Goal: Task Accomplishment & Management: Use online tool/utility

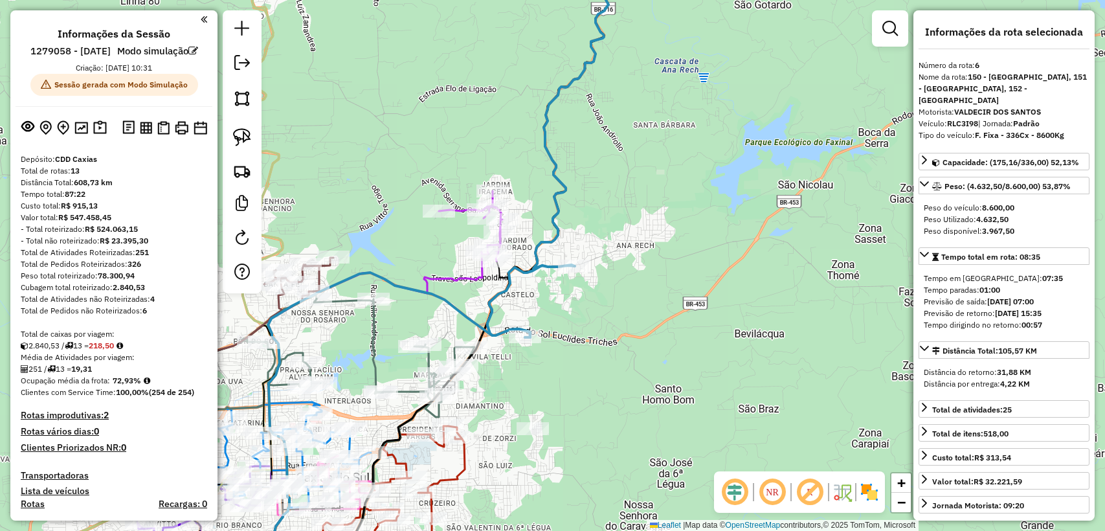
select select "**********"
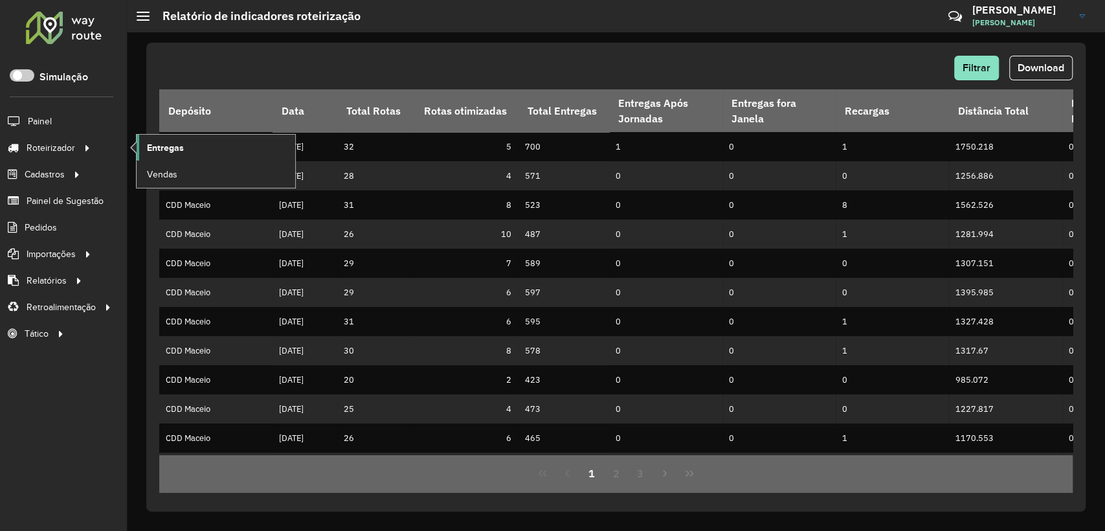
click at [179, 145] on span "Entregas" at bounding box center [165, 148] width 37 height 14
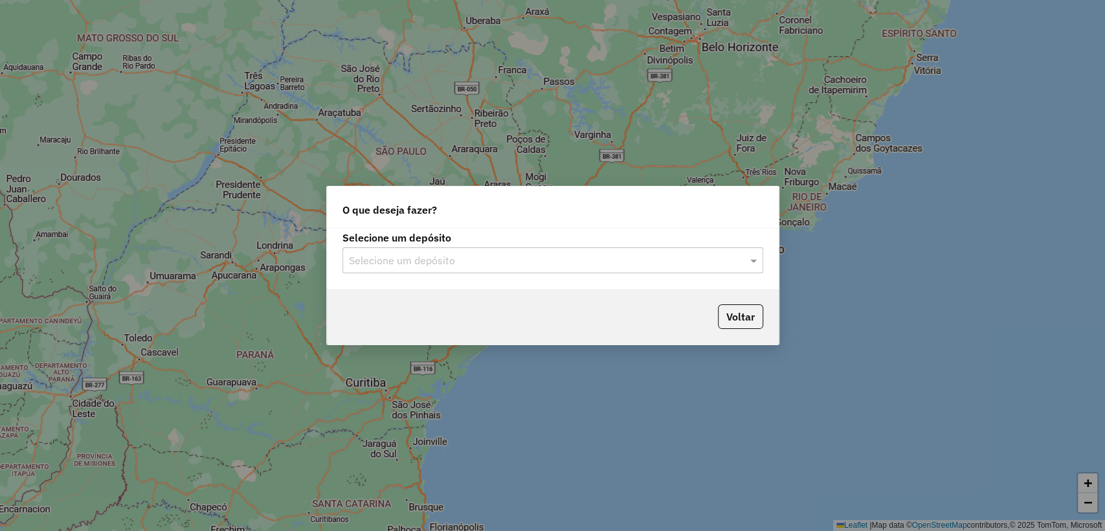
click at [456, 253] on input "text" at bounding box center [540, 261] width 382 height 16
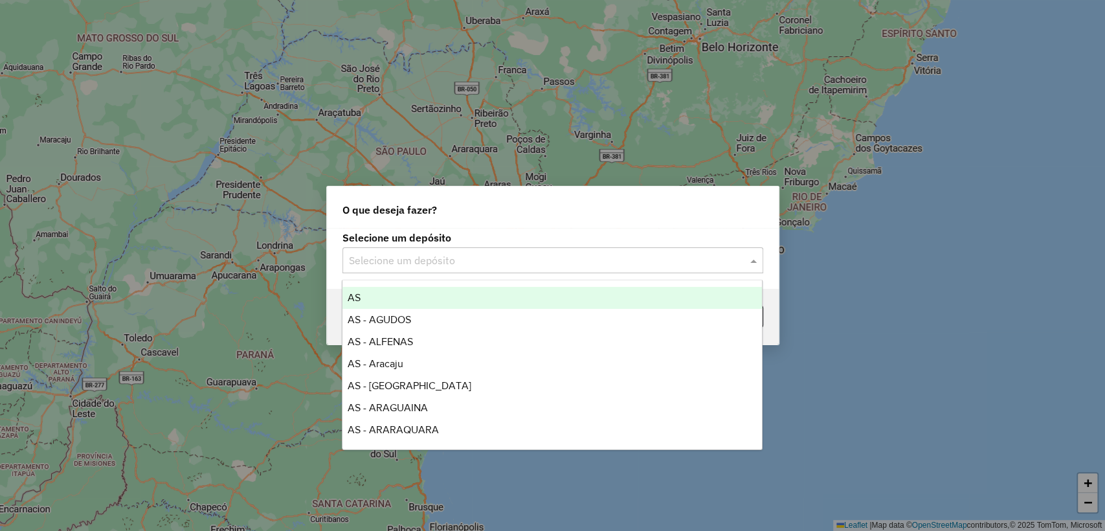
click at [485, 208] on div "O que deseja fazer?" at bounding box center [553, 206] width 452 height 41
click at [481, 254] on input "text" at bounding box center [540, 261] width 382 height 16
click at [485, 234] on label "Selecione um depósito" at bounding box center [552, 238] width 421 height 16
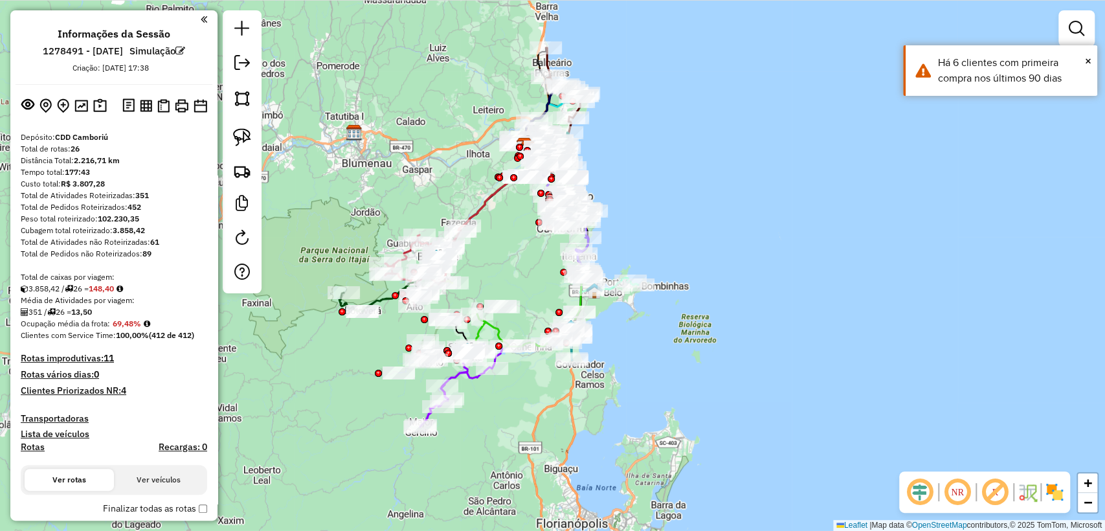
drag, startPoint x: 535, startPoint y: 342, endPoint x: 519, endPoint y: 272, distance: 71.7
click at [519, 272] on div "Janela de atendimento Grade de atendimento Capacidade Transportadoras Veículos …" at bounding box center [552, 265] width 1105 height 531
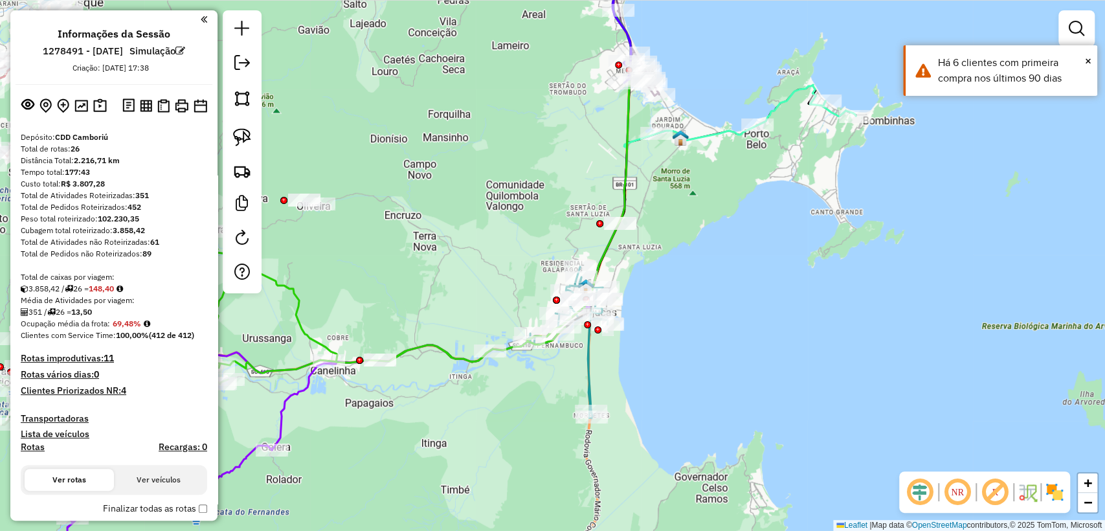
drag, startPoint x: 523, startPoint y: 405, endPoint x: 526, endPoint y: 395, distance: 10.0
click at [523, 402] on div "Janela de atendimento Grade de atendimento Capacidade Transportadoras Veículos …" at bounding box center [552, 265] width 1105 height 531
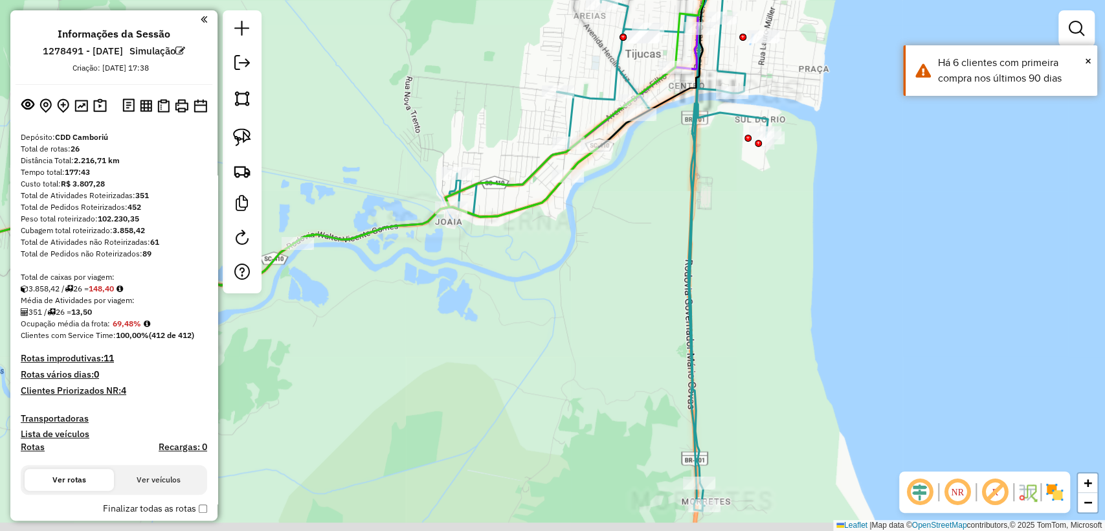
drag, startPoint x: 545, startPoint y: 379, endPoint x: 535, endPoint y: 356, distance: 25.5
click at [535, 356] on div "Janela de atendimento Grade de atendimento Capacidade Transportadoras Veículos …" at bounding box center [552, 265] width 1105 height 531
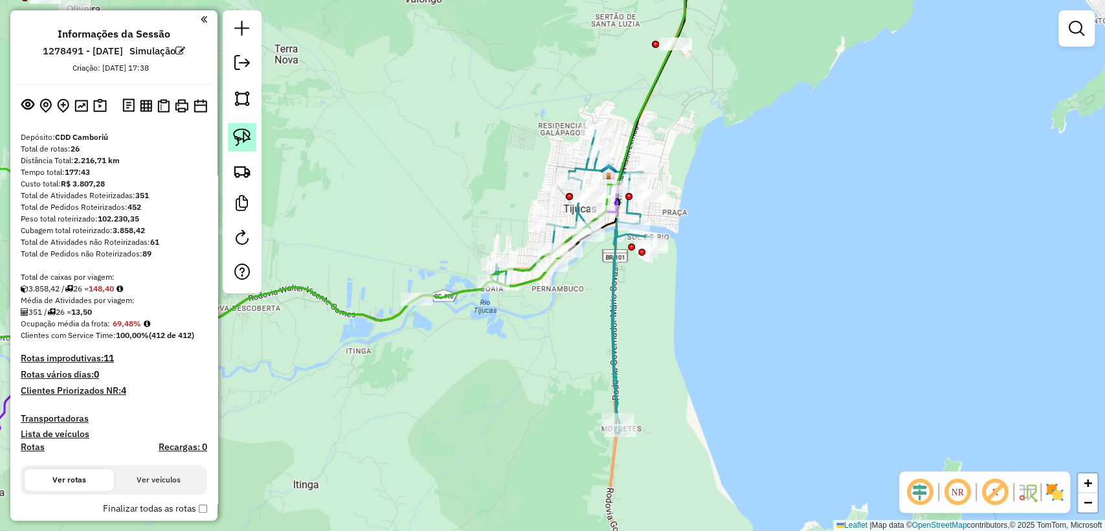
click at [240, 143] on img at bounding box center [242, 137] width 18 height 18
click at [241, 138] on img at bounding box center [242, 137] width 18 height 18
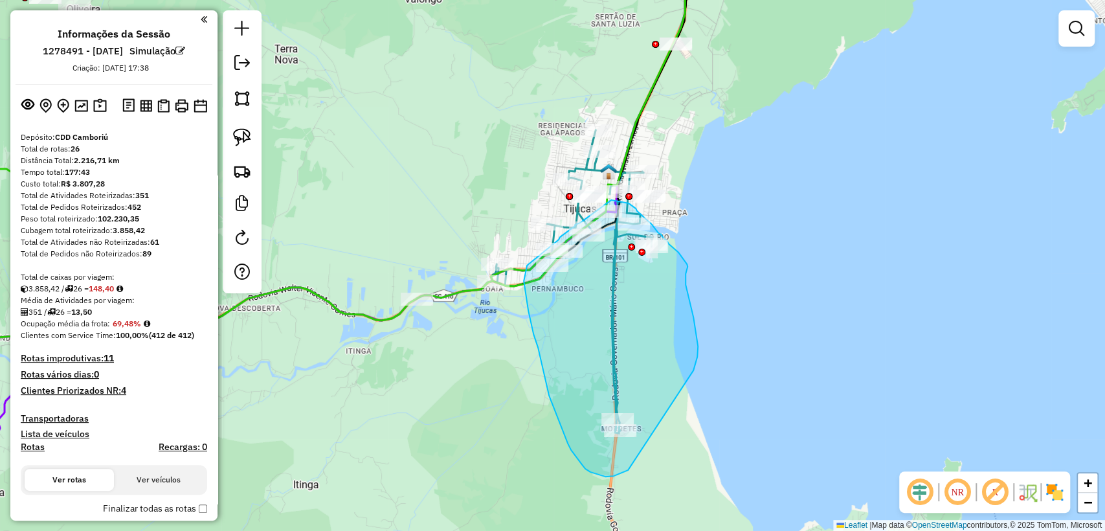
drag, startPoint x: 693, startPoint y: 370, endPoint x: 637, endPoint y: 467, distance: 111.9
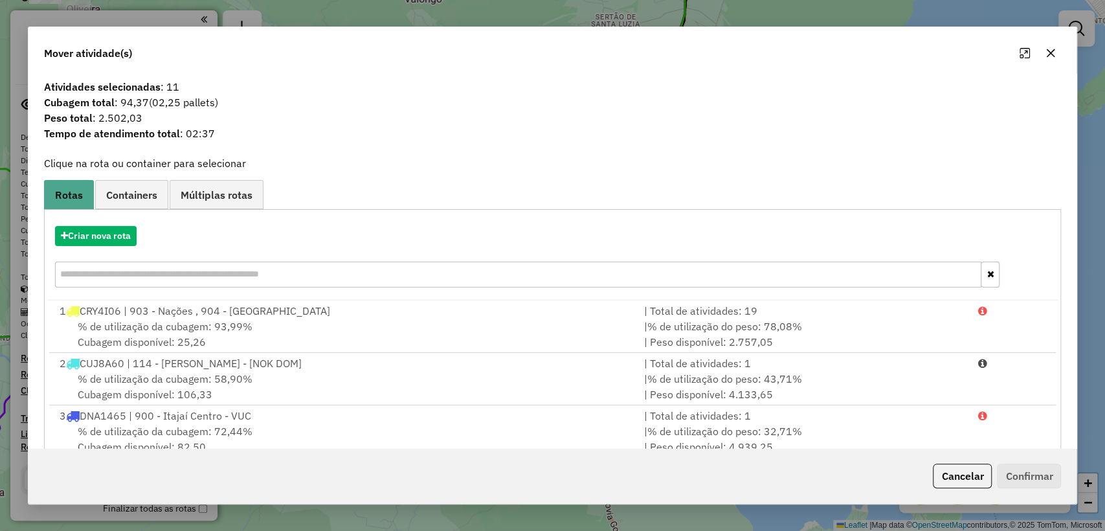
click at [1052, 51] on icon "button" at bounding box center [1050, 53] width 8 height 8
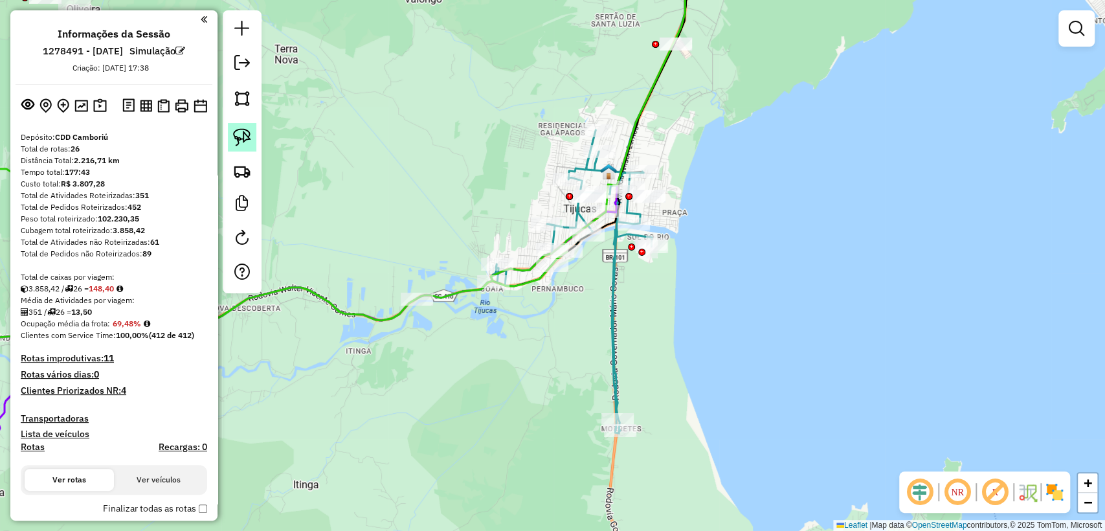
click at [234, 130] on img at bounding box center [242, 137] width 18 height 18
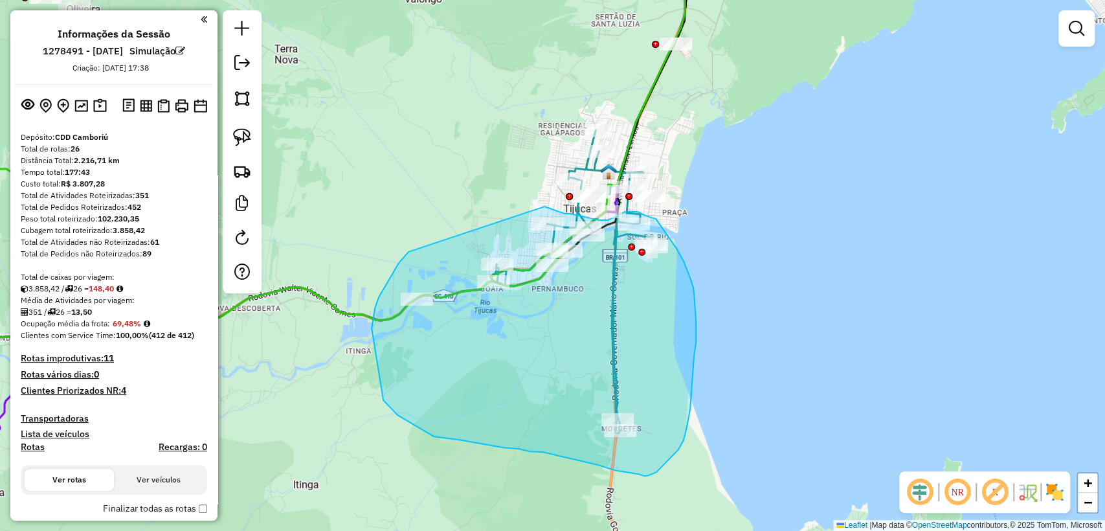
drag, startPoint x: 399, startPoint y: 263, endPoint x: 543, endPoint y: 206, distance: 155.1
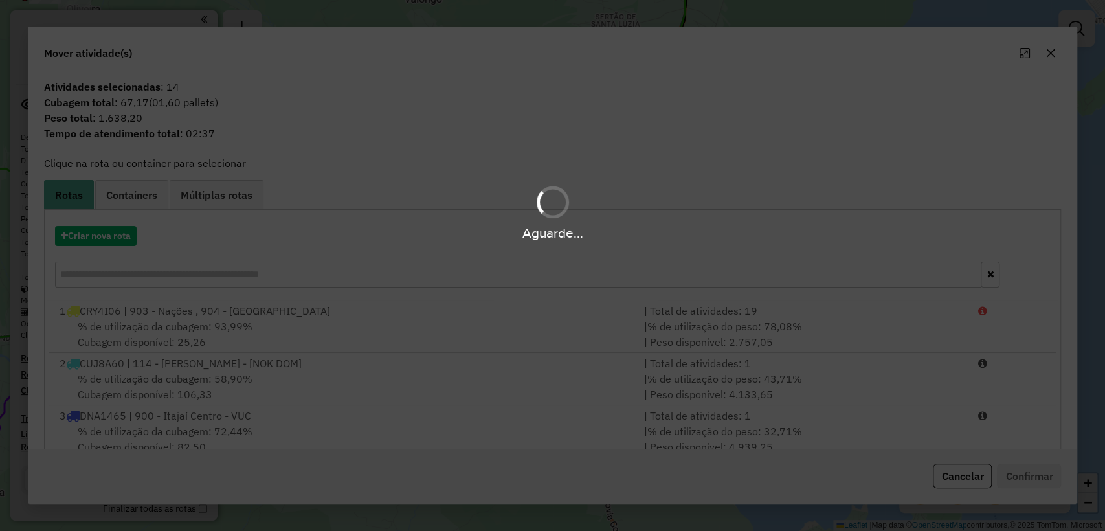
click at [83, 248] on hb-app "Aguarde... Pop-up bloqueado! Seu navegador bloqueou automáticamente a abertura …" at bounding box center [552, 265] width 1105 height 531
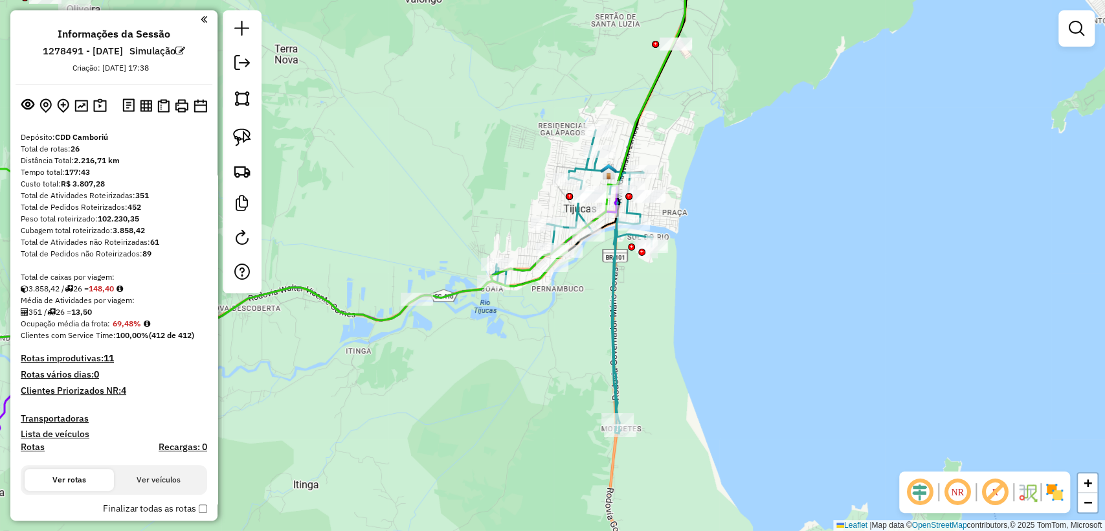
drag, startPoint x: 239, startPoint y: 134, endPoint x: 285, endPoint y: 167, distance: 56.6
click at [239, 135] on img at bounding box center [242, 137] width 18 height 18
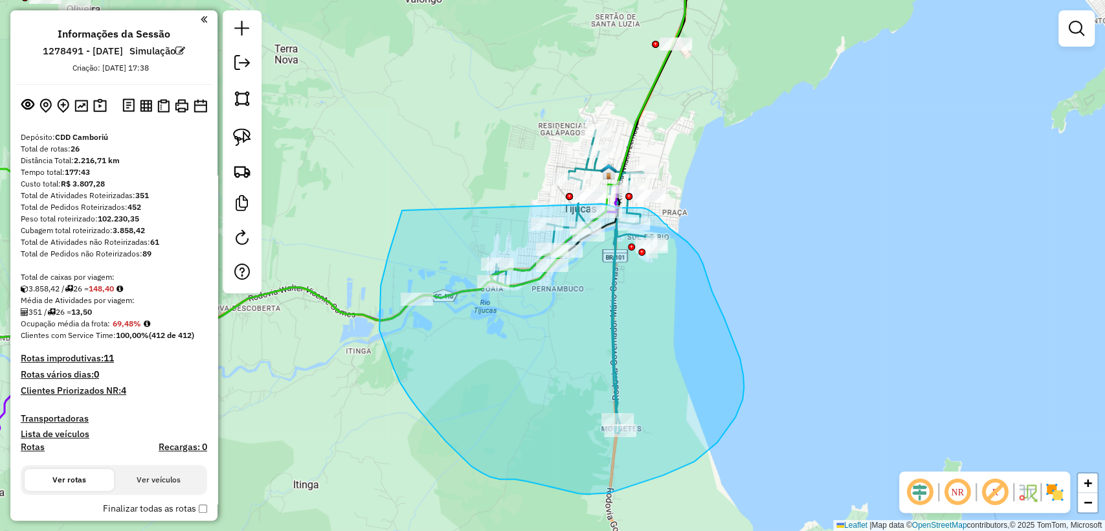
drag, startPoint x: 402, startPoint y: 210, endPoint x: 602, endPoint y: 204, distance: 200.1
click at [602, 204] on div "Rota 24 - Placa RYB1B97 92621981 - SOLVING SOLUCOES LTDA Janela de atendimento …" at bounding box center [552, 265] width 1105 height 531
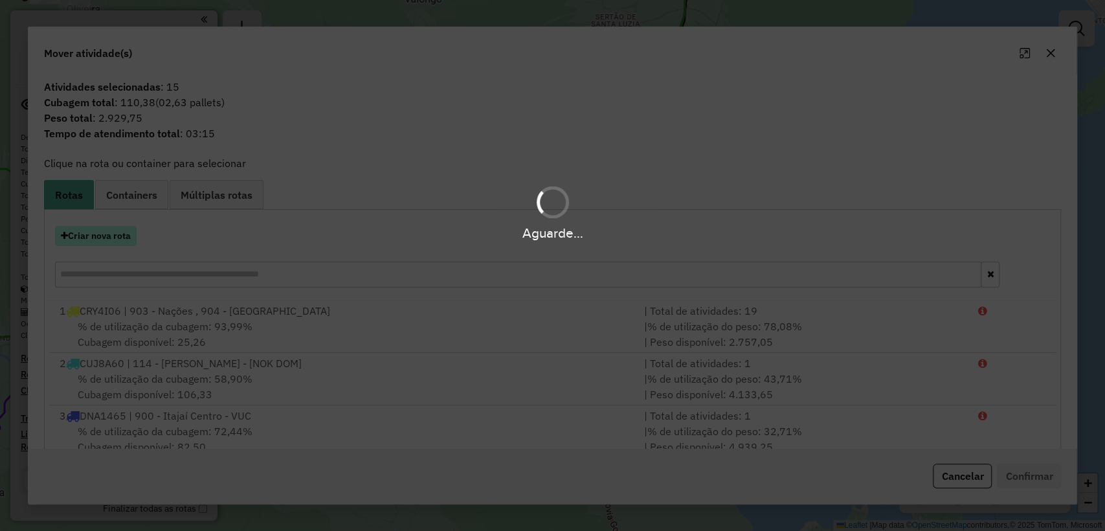
click at [85, 237] on button "Criar nova rota" at bounding box center [96, 236] width 82 height 20
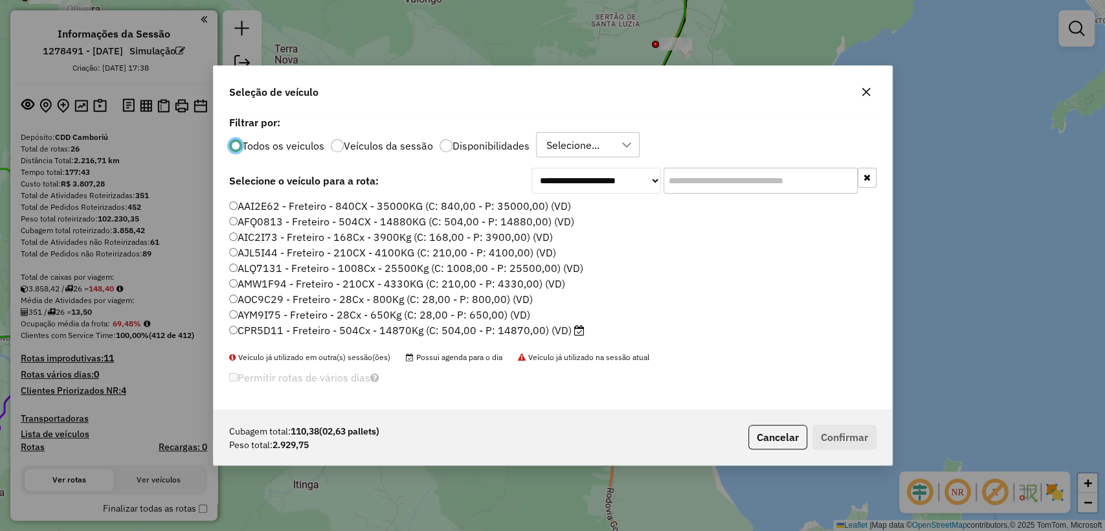
scroll to position [6, 4]
click at [447, 152] on div "Todos os veiculos Veículos da sessão Disponibilidades Selecione..." at bounding box center [552, 145] width 647 height 26
click at [764, 188] on input "text" at bounding box center [760, 181] width 194 height 26
drag, startPoint x: 424, startPoint y: 256, endPoint x: 436, endPoint y: 260, distance: 13.1
click at [424, 256] on label "AJL5I44 - Freteiro - 210CX - 4100KG (C: 210,00 - P: 4100,00) (VD)" at bounding box center [392, 253] width 327 height 16
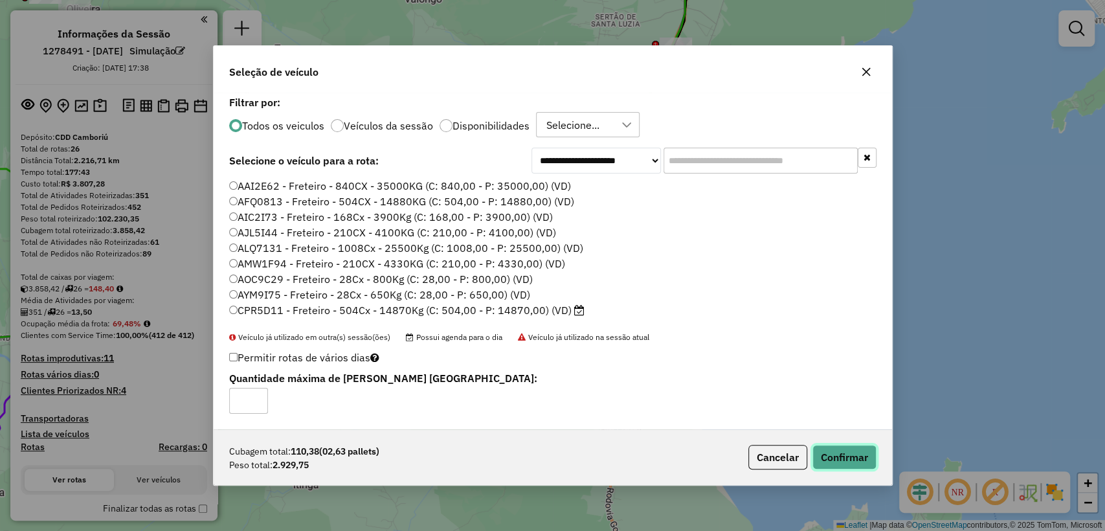
click at [846, 452] on button "Confirmar" at bounding box center [844, 457] width 64 height 25
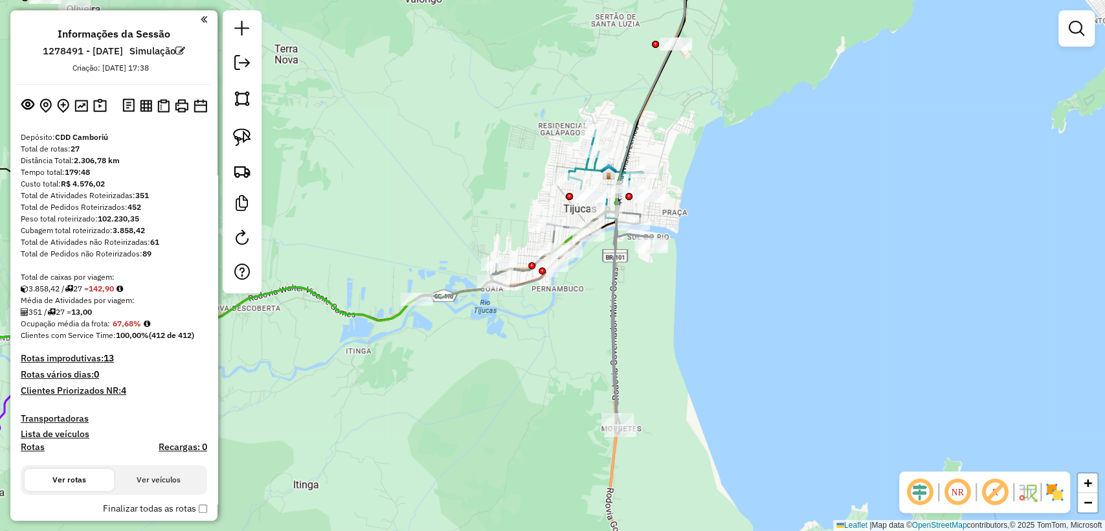
click at [610, 279] on icon at bounding box center [534, 317] width 236 height 231
select select "**********"
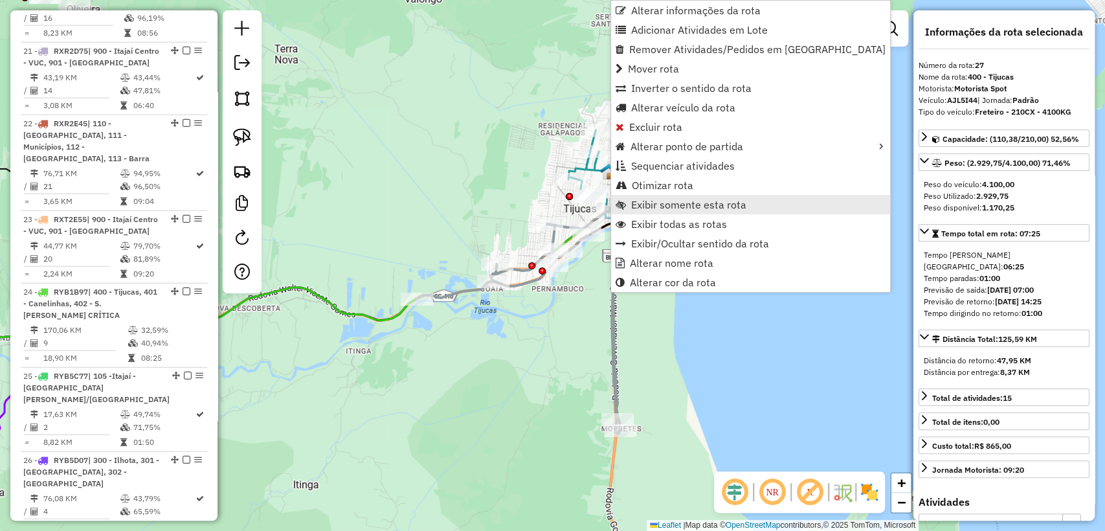
scroll to position [2314, 0]
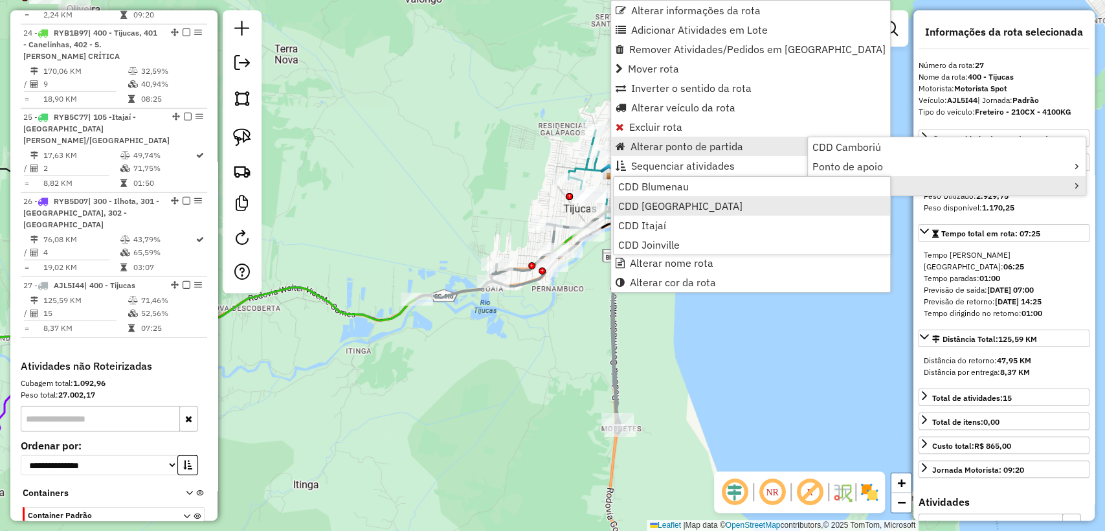
click at [673, 208] on span "CDD Florianópolis" at bounding box center [680, 206] width 124 height 10
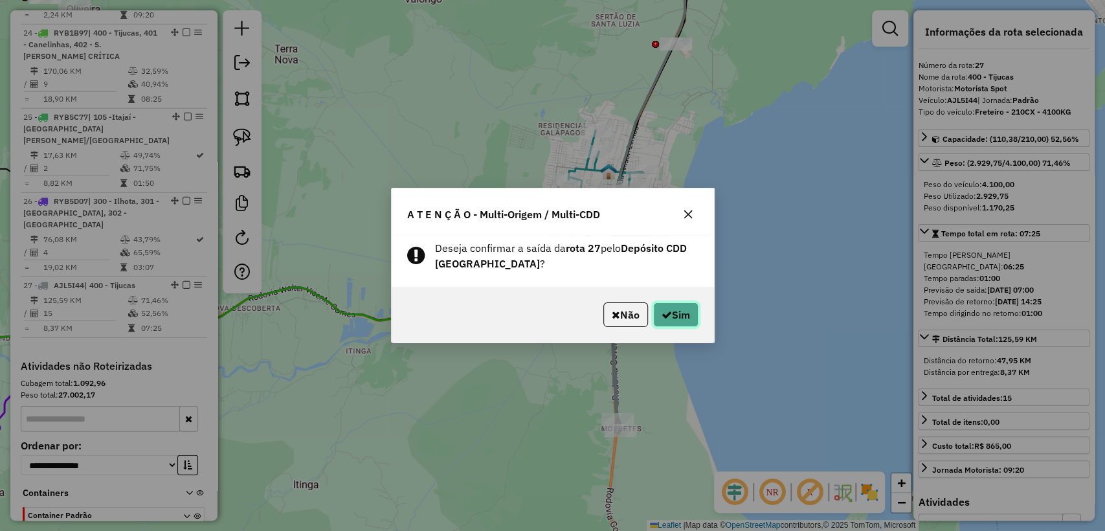
click at [665, 316] on icon "button" at bounding box center [666, 314] width 10 height 10
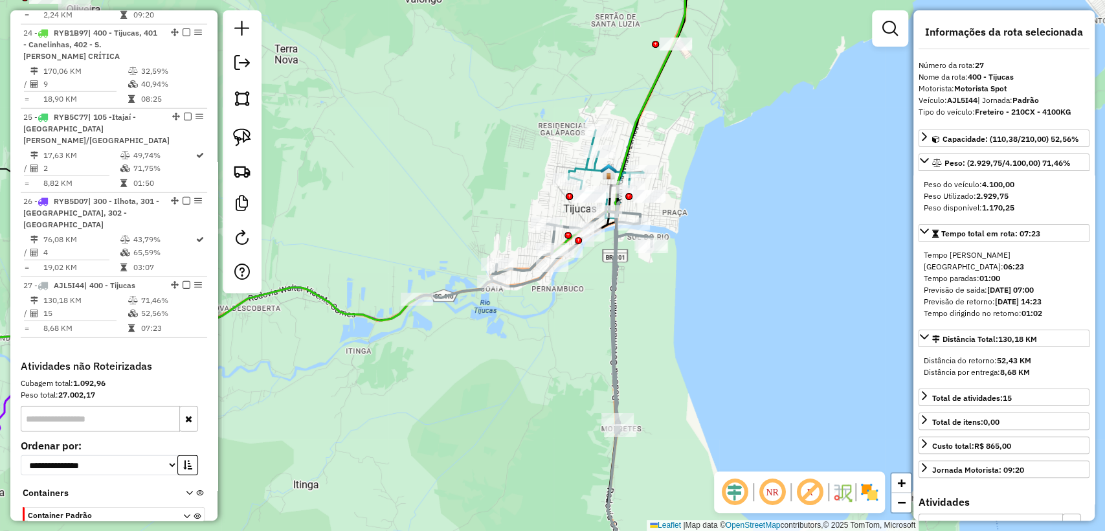
click at [612, 291] on icon at bounding box center [534, 317] width 236 height 231
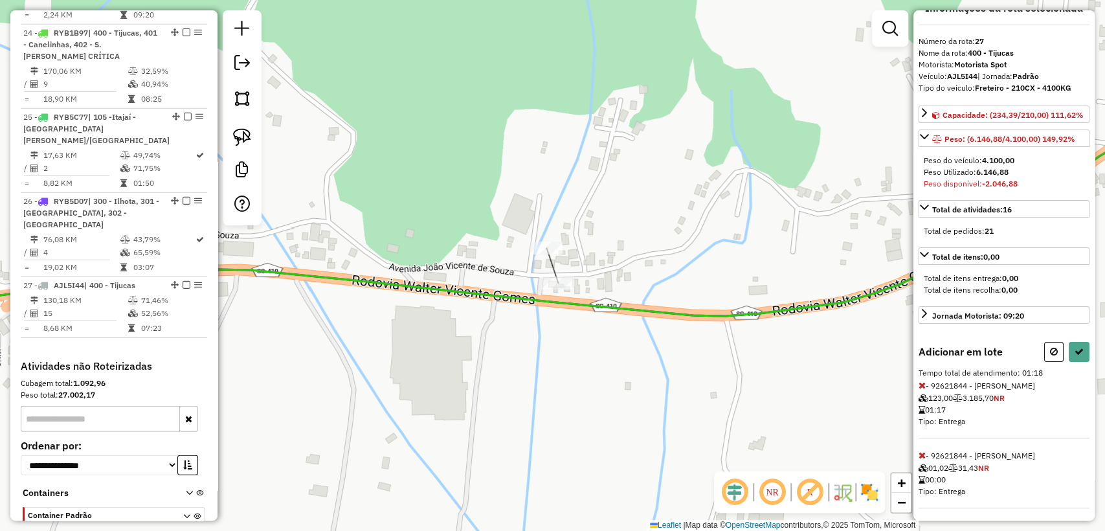
scroll to position [36, 0]
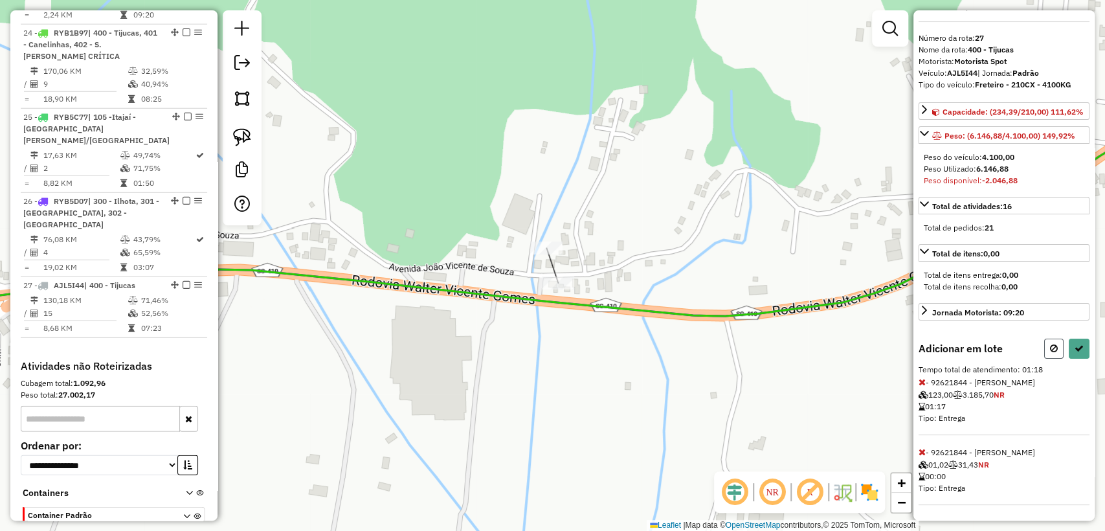
click at [1051, 349] on icon at bounding box center [1054, 348] width 8 height 9
select select "**********"
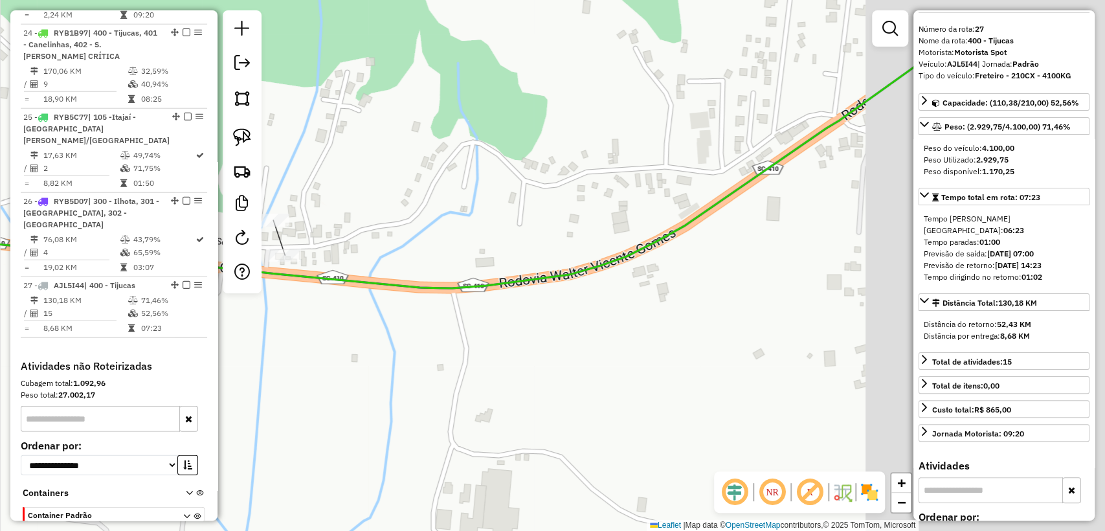
drag, startPoint x: 457, startPoint y: 296, endPoint x: 650, endPoint y: 286, distance: 193.1
click at [457, 295] on div "Janela de atendimento Grade de atendimento Capacidade Transportadoras Veículos …" at bounding box center [552, 265] width 1105 height 531
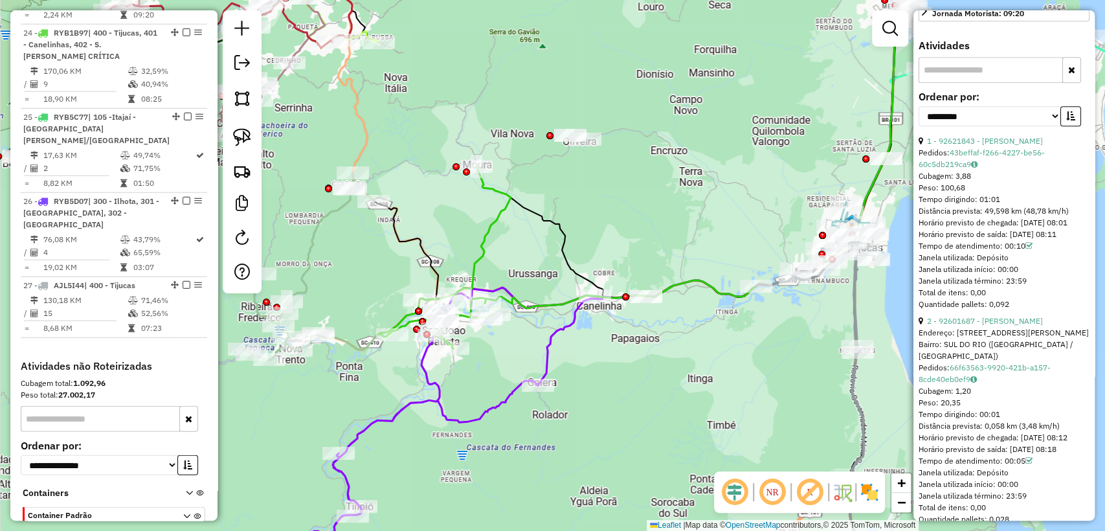
scroll to position [468, 0]
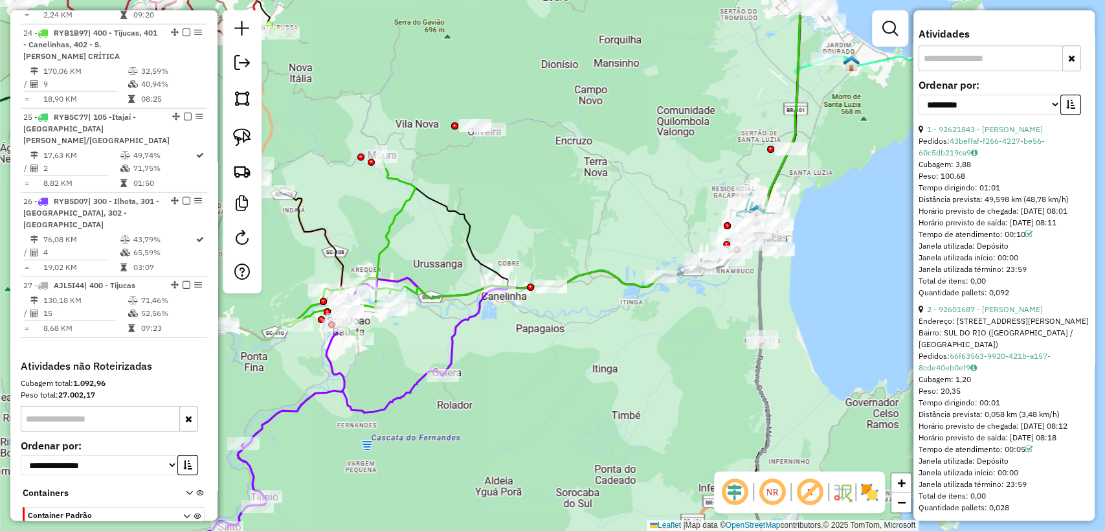
click at [737, 292] on div "Janela de atendimento Grade de atendimento Capacidade Transportadoras Veículos …" at bounding box center [552, 265] width 1105 height 531
click at [842, 271] on div "Rota 27 - Placa AJL5I44 92600326 - EVERALDO SOUZA E SIL Janela de atendimento G…" at bounding box center [552, 265] width 1105 height 531
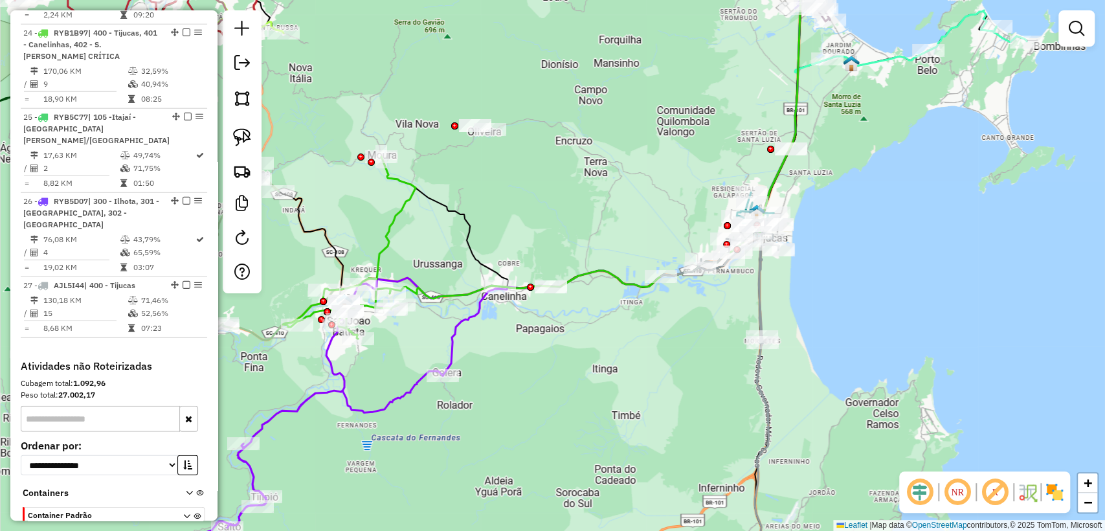
click at [757, 291] on icon at bounding box center [720, 285] width 118 height 115
select select "**********"
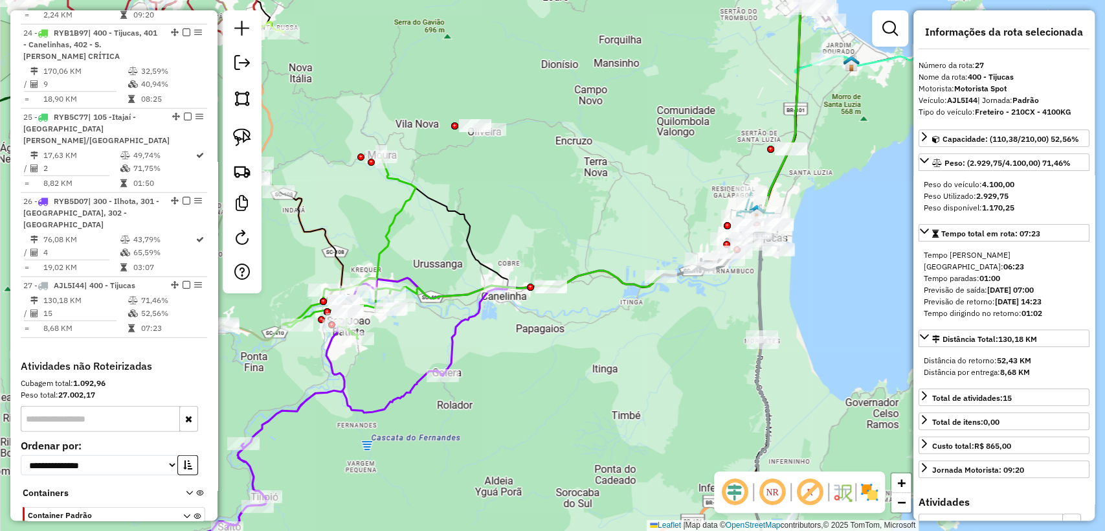
click at [758, 296] on icon at bounding box center [720, 285] width 118 height 115
click at [777, 291] on div "Janela de atendimento Grade de atendimento Capacidade Transportadoras Veículos …" at bounding box center [552, 265] width 1105 height 531
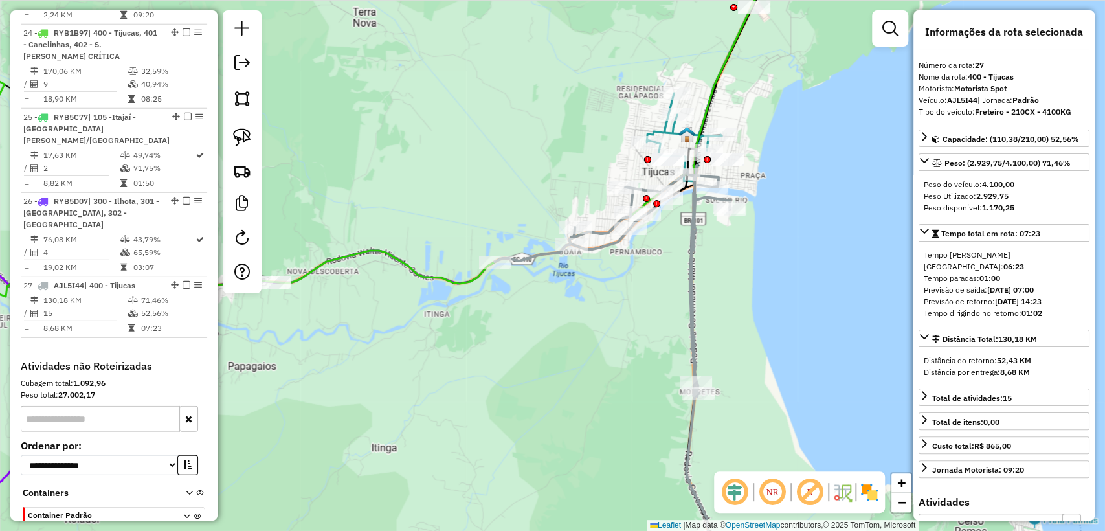
click at [725, 294] on div "Janela de atendimento Grade de atendimento Capacidade Transportadoras Veículos …" at bounding box center [552, 265] width 1105 height 531
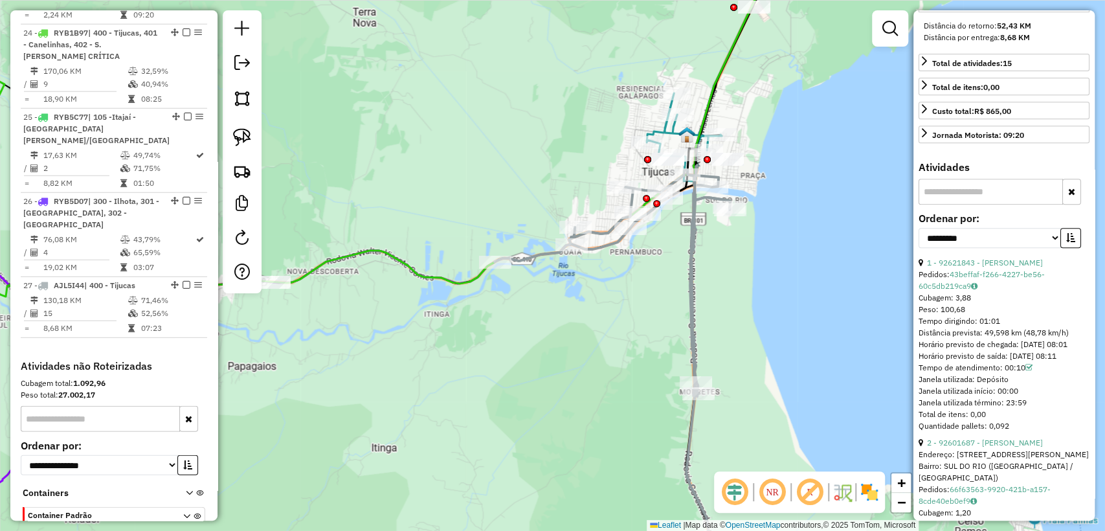
scroll to position [359, 0]
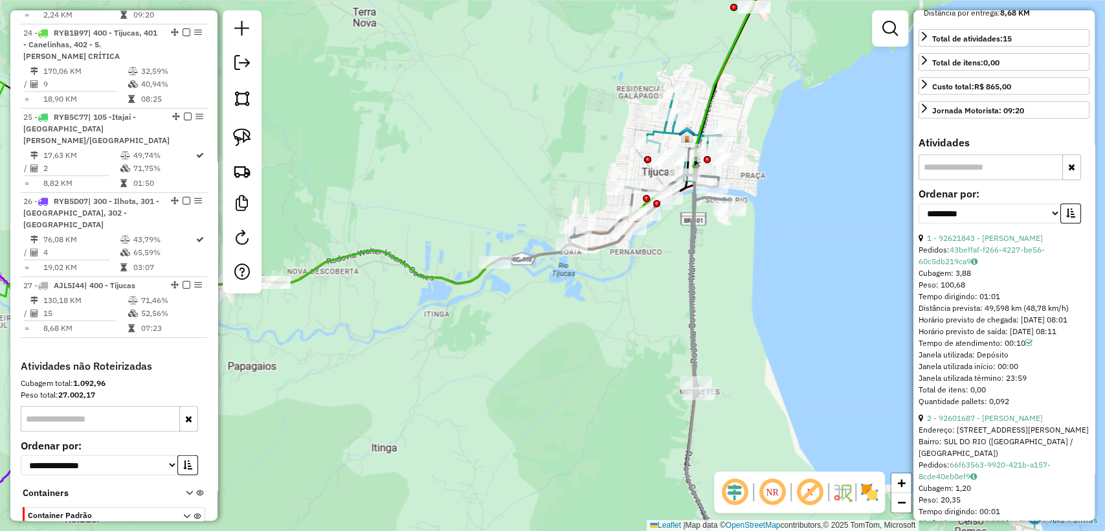
click at [695, 212] on icon at bounding box center [612, 280] width 236 height 231
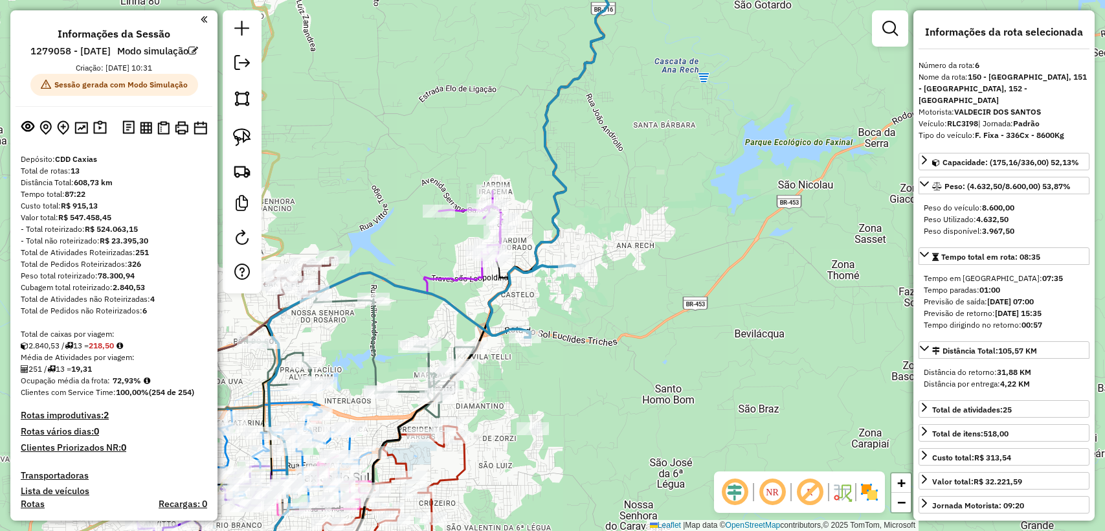
select select "**********"
